Goal: Transaction & Acquisition: Purchase product/service

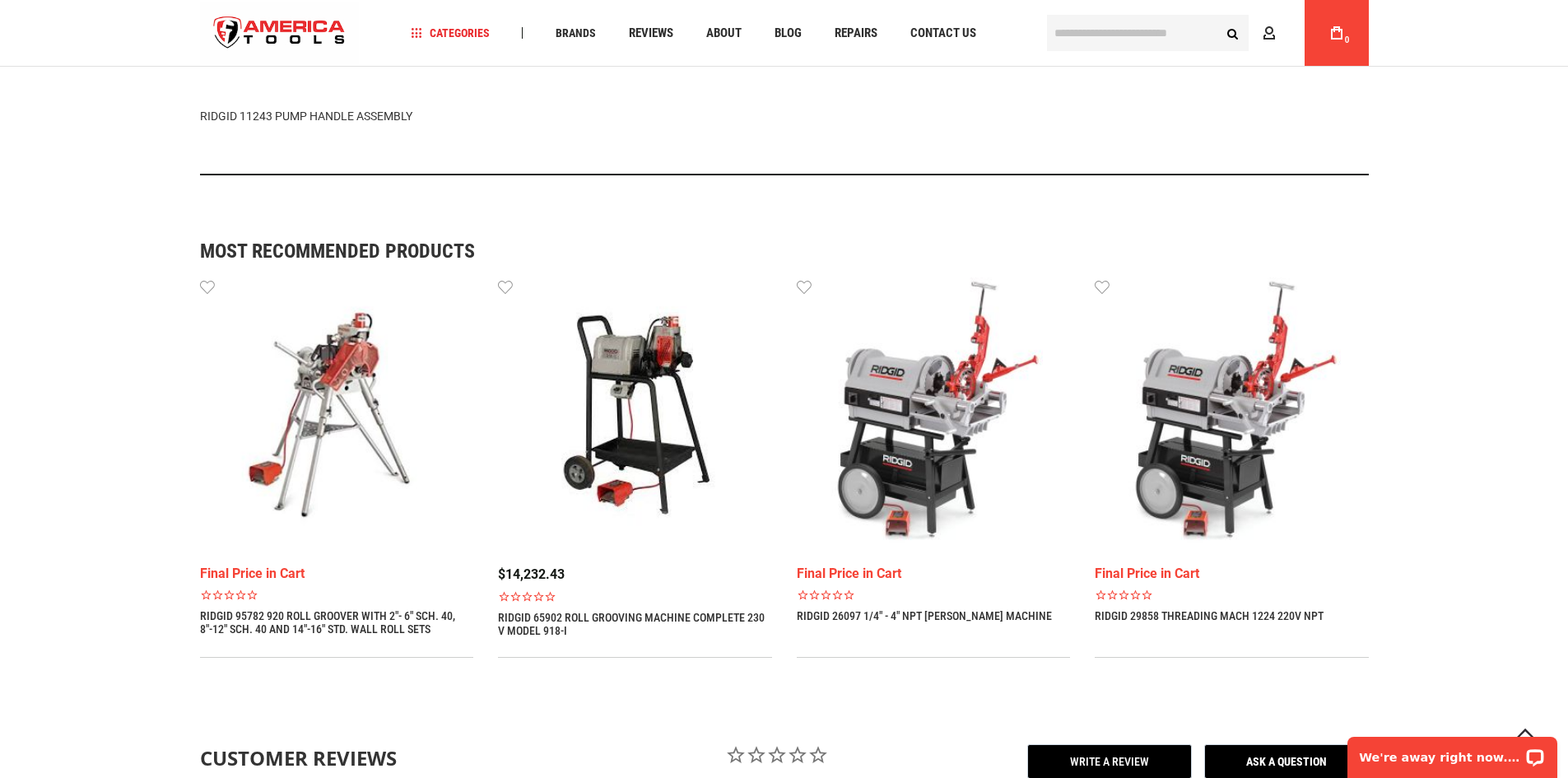
scroll to position [1167, 0]
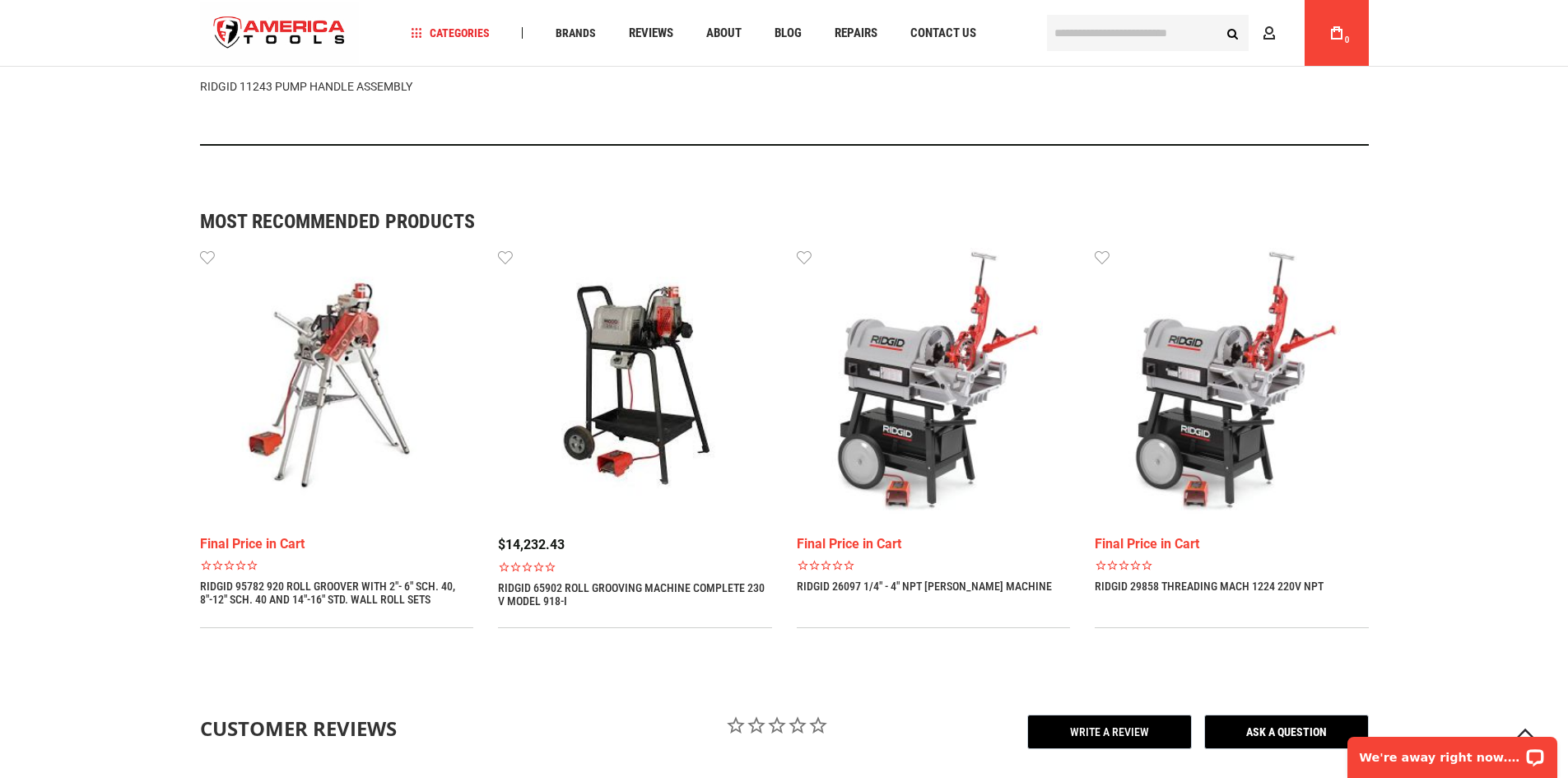
click at [321, 358] on img at bounding box center [337, 384] width 274 height 274
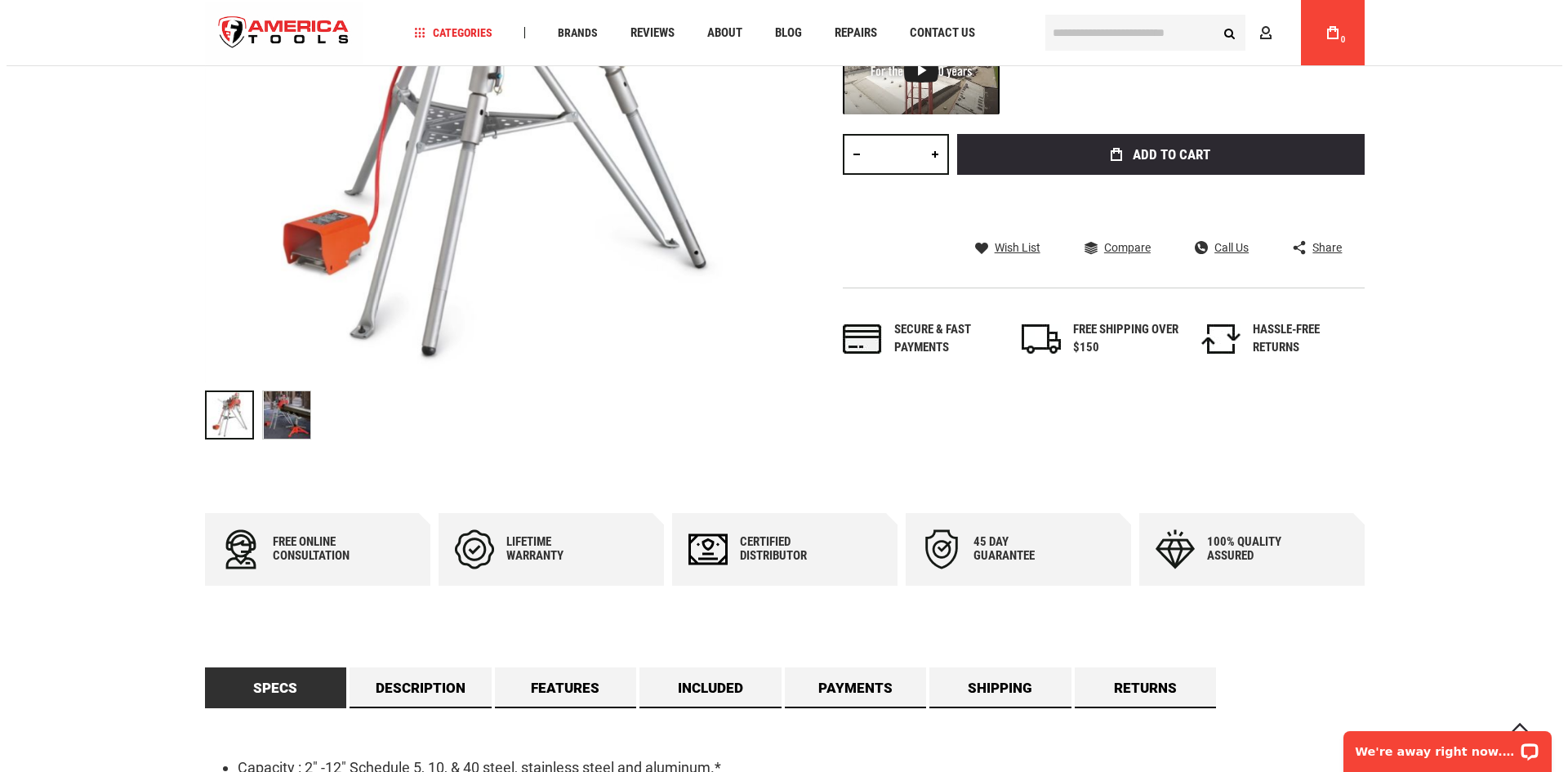
scroll to position [408, 0]
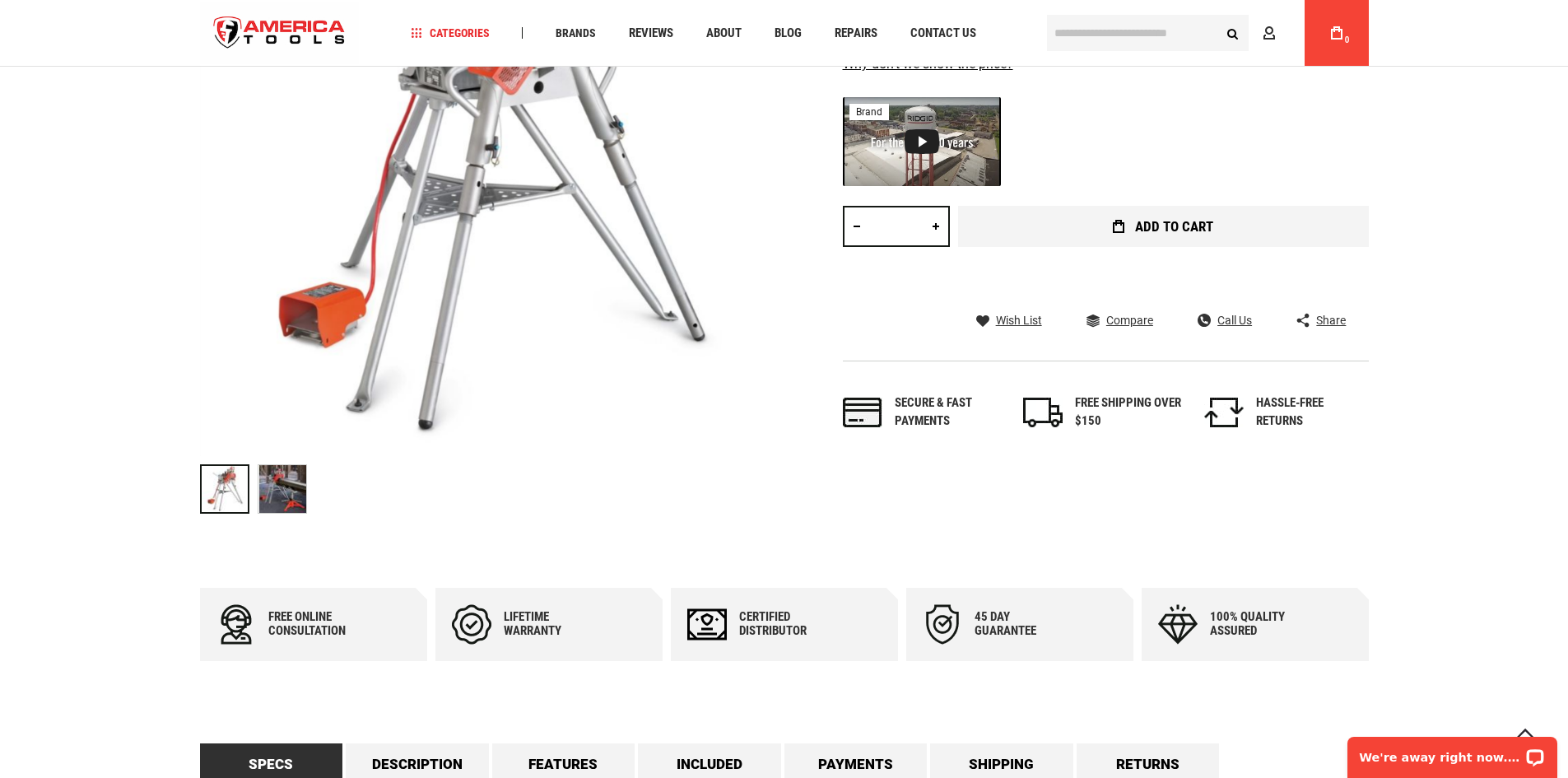
click at [1090, 228] on button "Add to Cart" at bounding box center [1163, 226] width 410 height 41
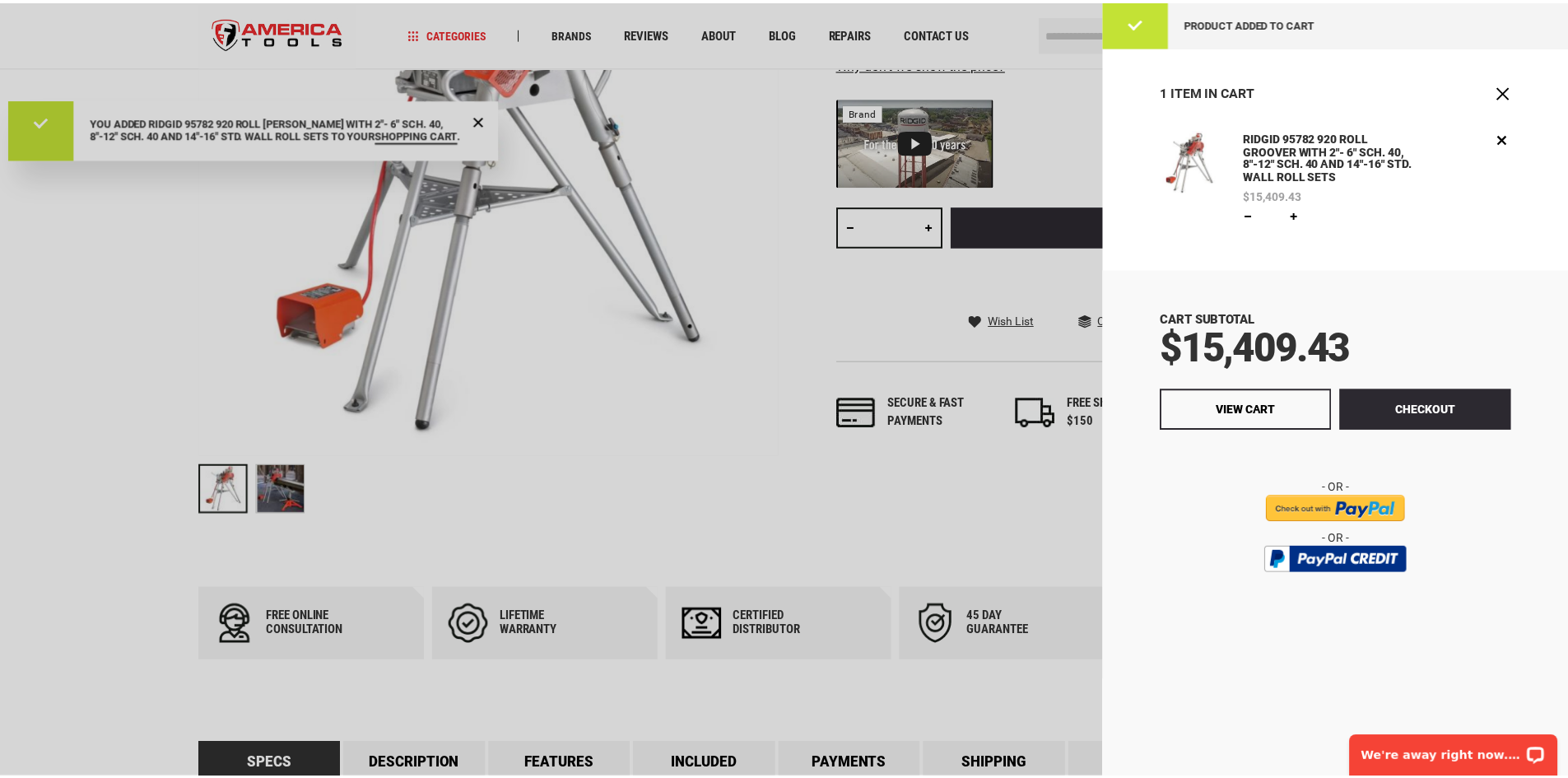
scroll to position [0, 0]
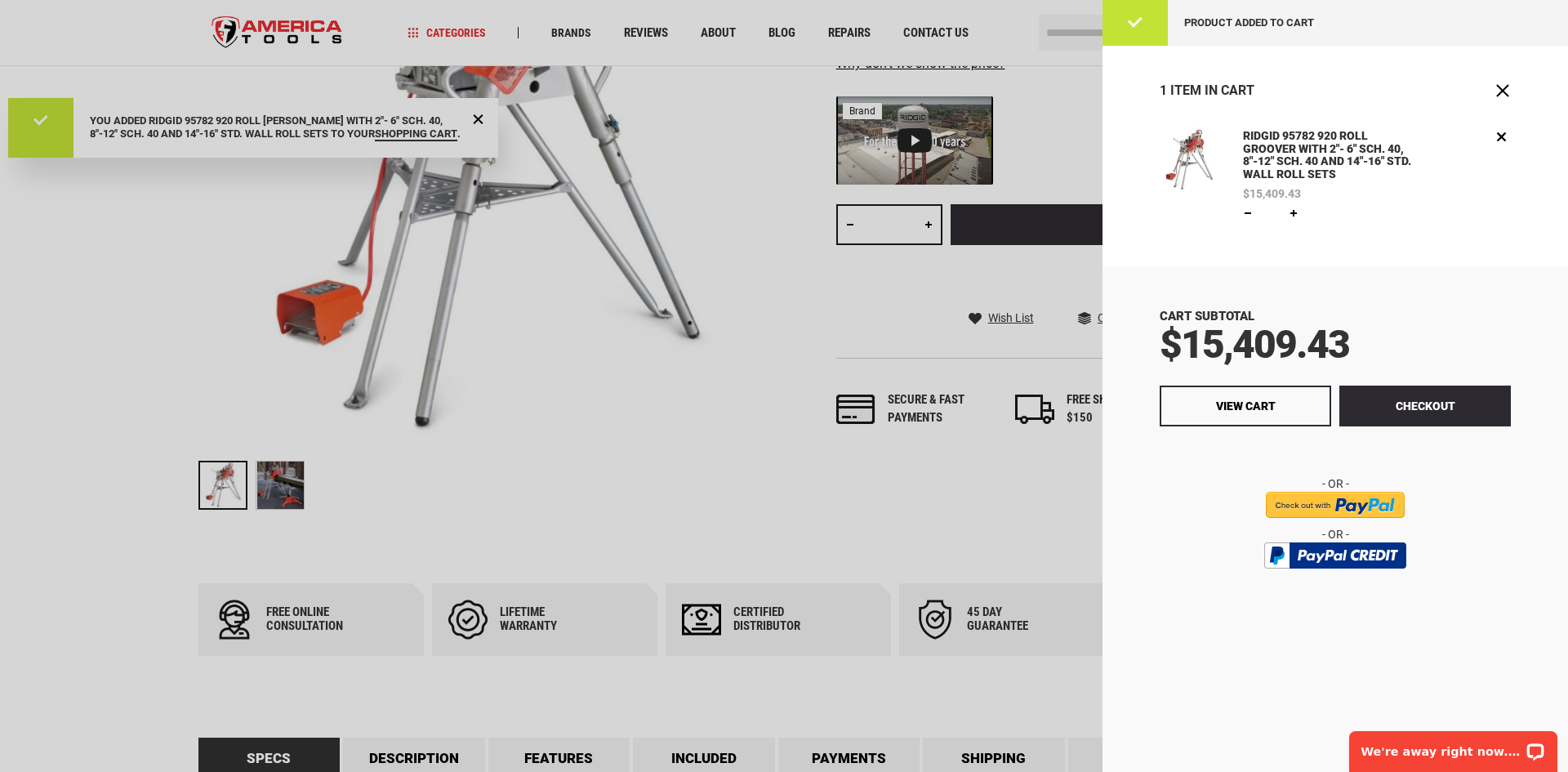
click at [64, 275] on div at bounding box center [784, 386] width 1568 height 772
